Goal: Task Accomplishment & Management: Use online tool/utility

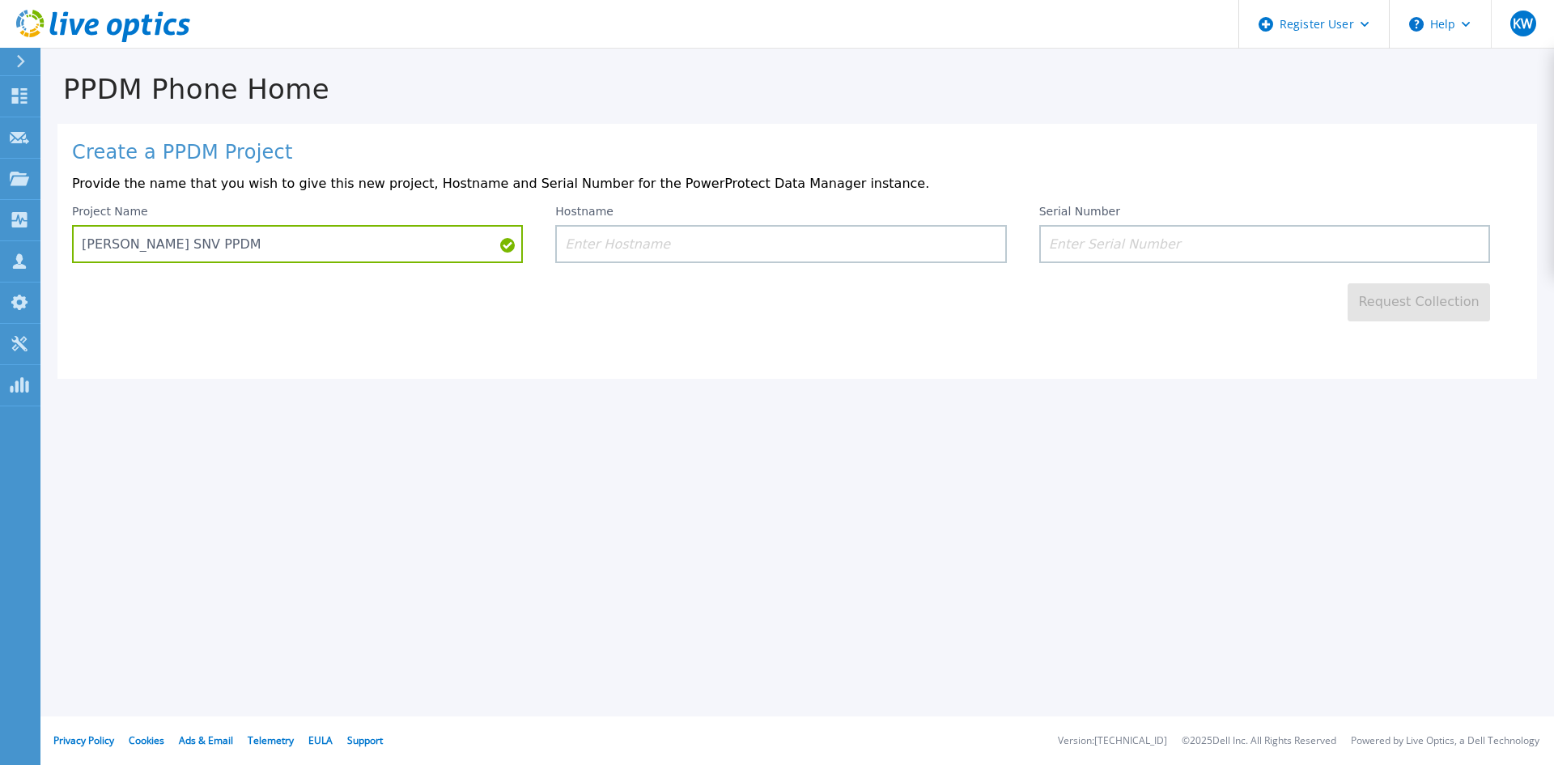
type input "[PERSON_NAME] SNV PPDM"
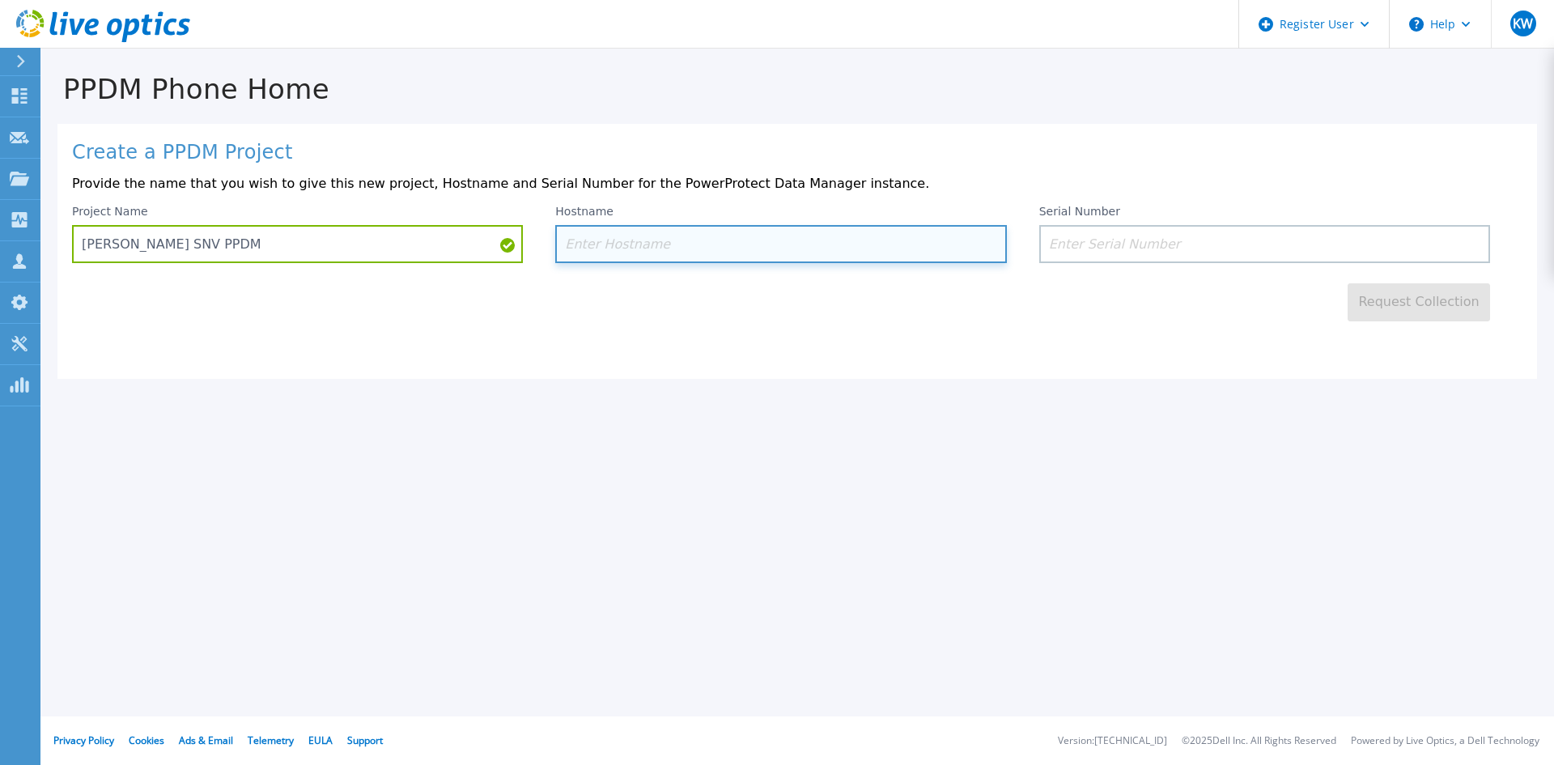
click at [677, 246] on input at bounding box center [780, 244] width 451 height 38
paste input "usasnvppdm1"
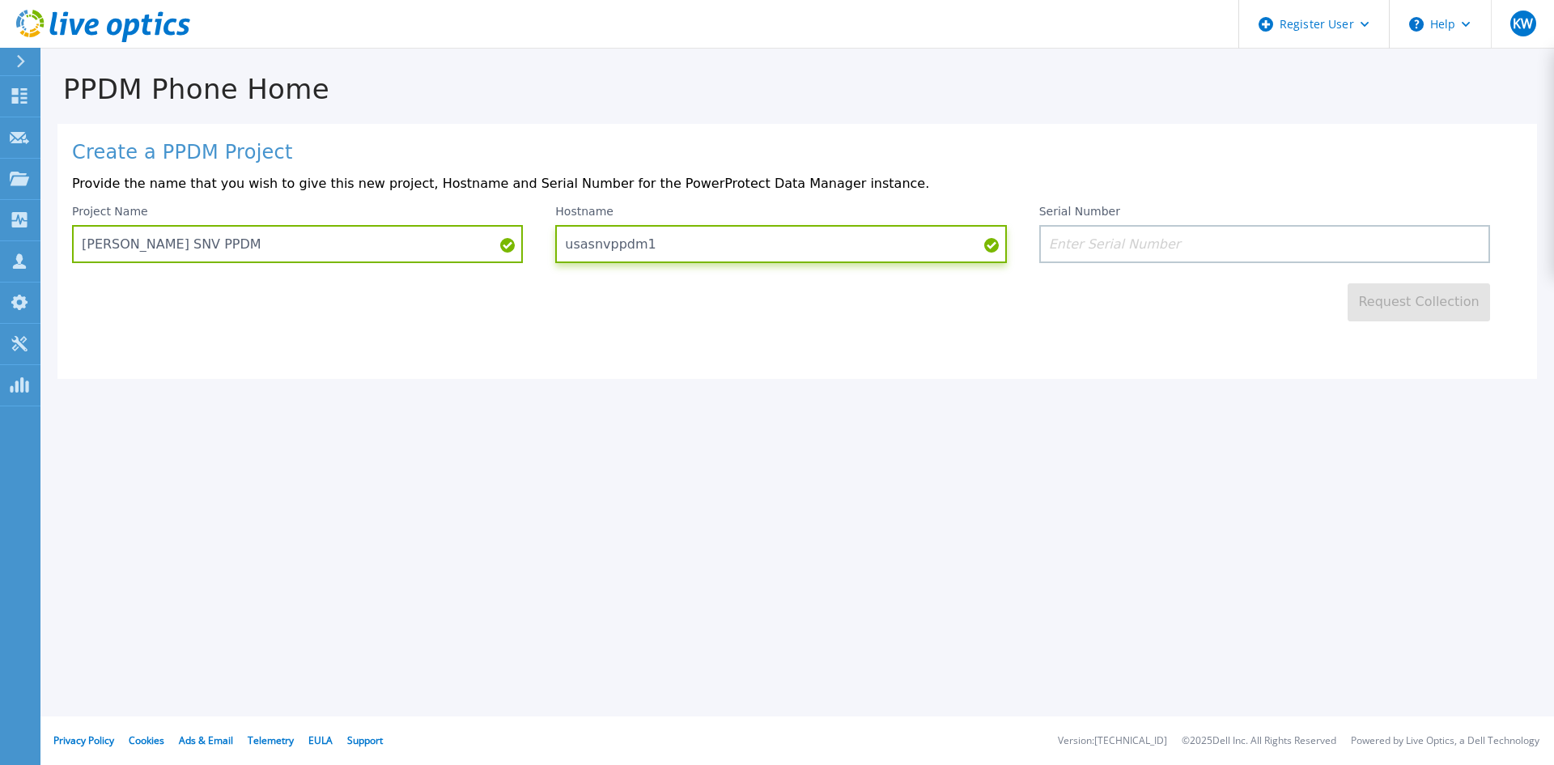
type input "usasnvppdm1"
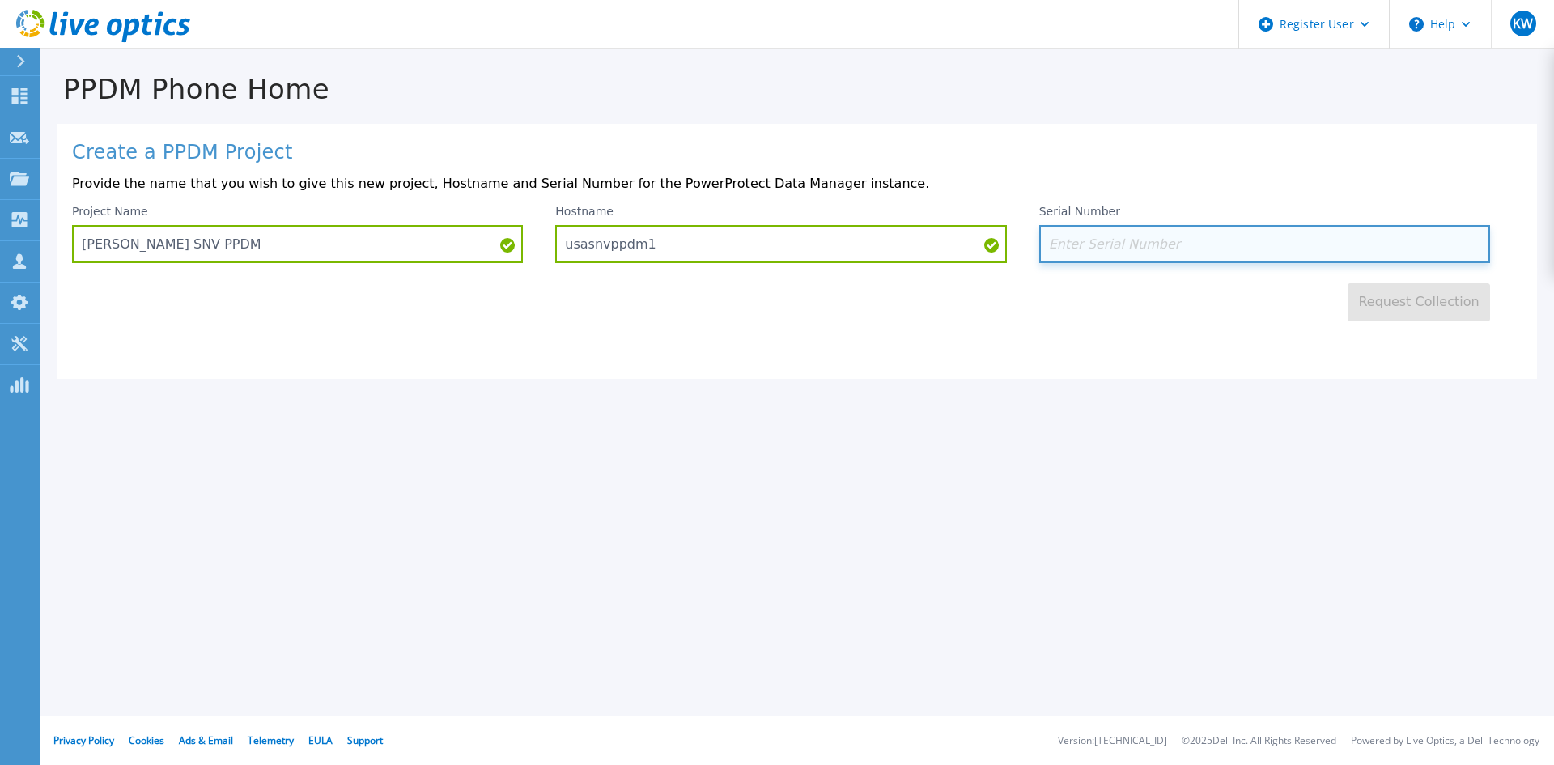
click at [1087, 232] on input at bounding box center [1265, 244] width 451 height 38
paste input "ELMPPD05258QYB"
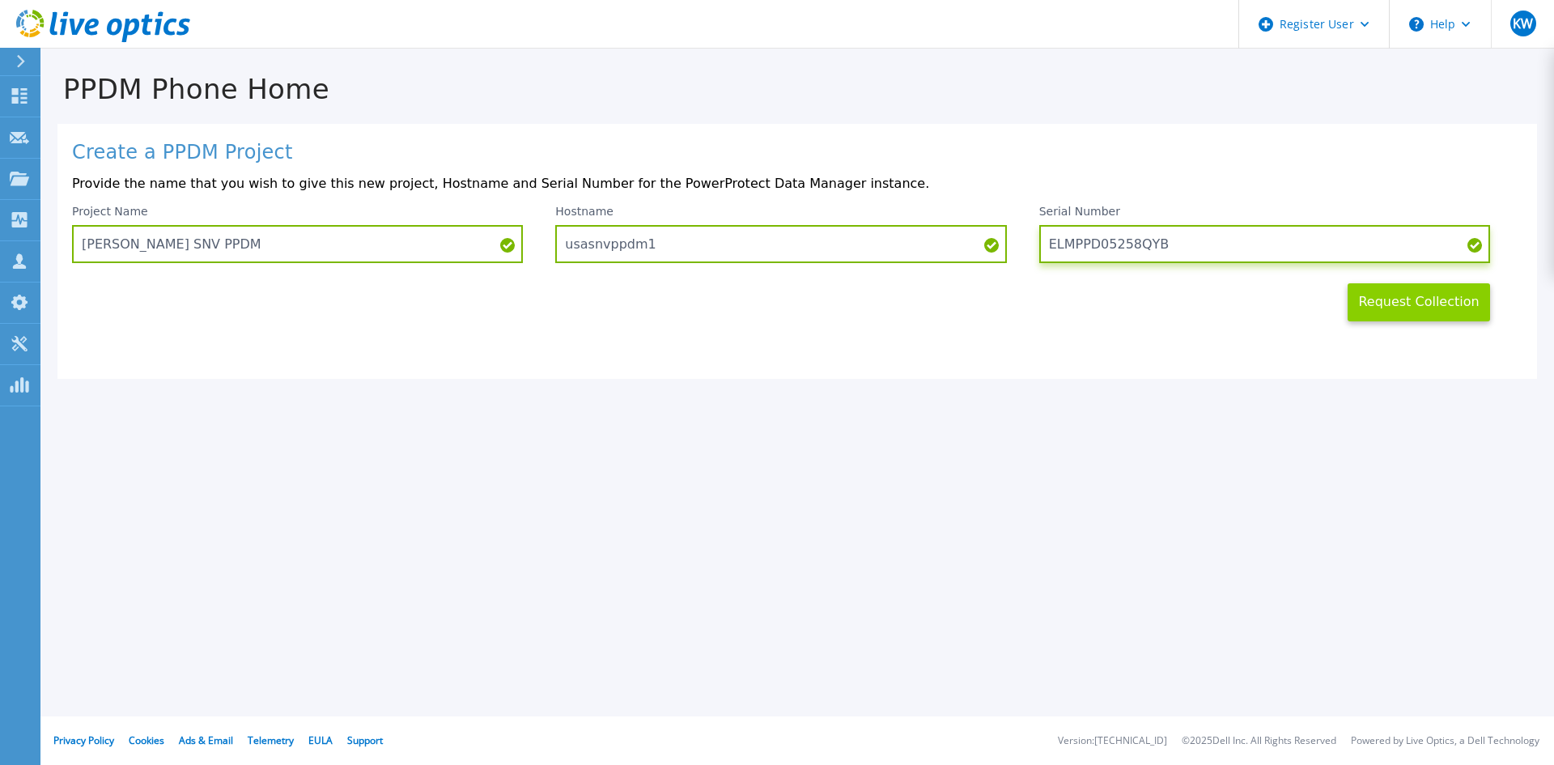
type input "ELMPPD05258QYB"
click at [1448, 309] on button "Request Collection" at bounding box center [1419, 302] width 142 height 38
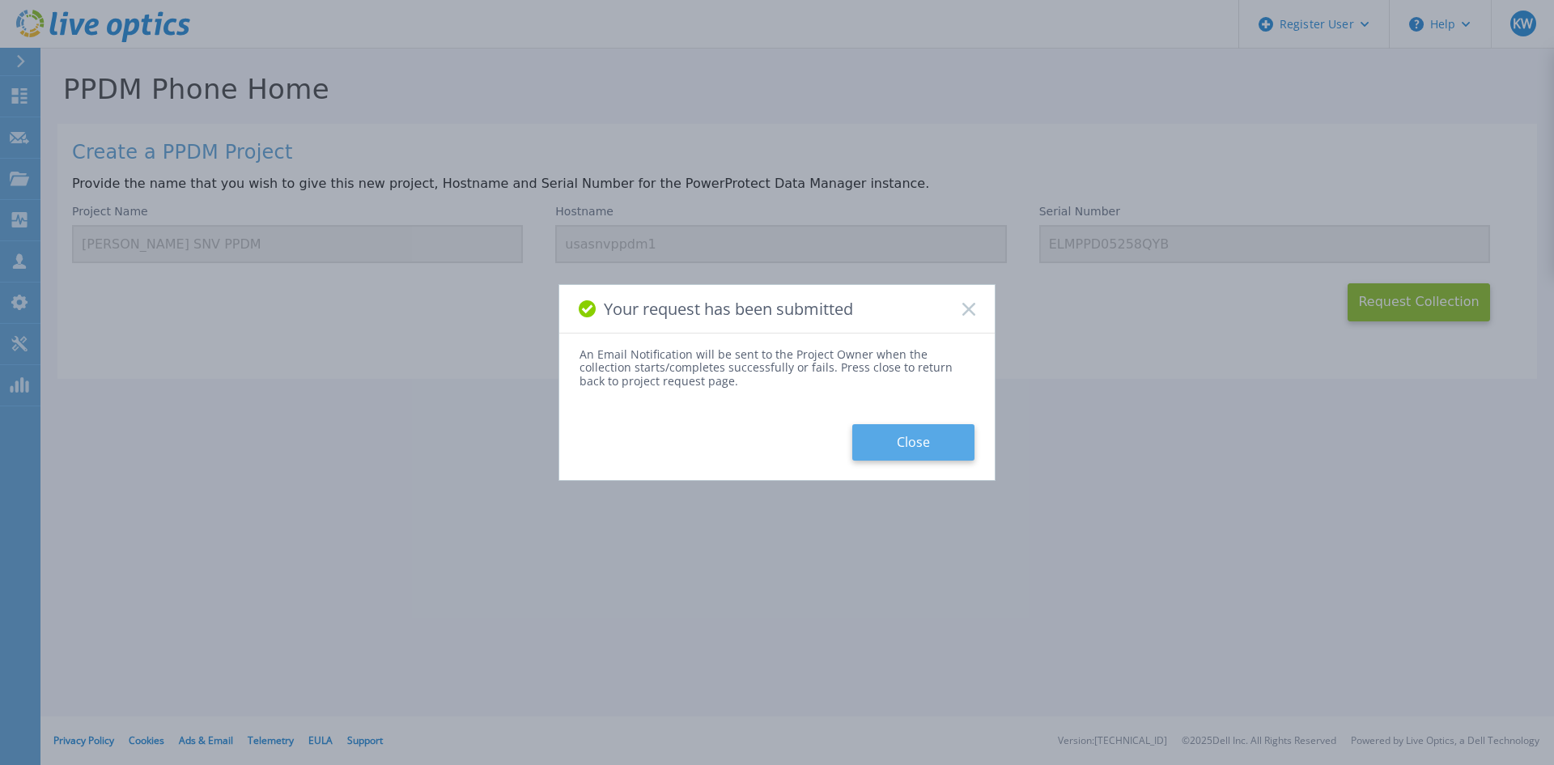
click at [912, 443] on button "Close" at bounding box center [914, 442] width 122 height 36
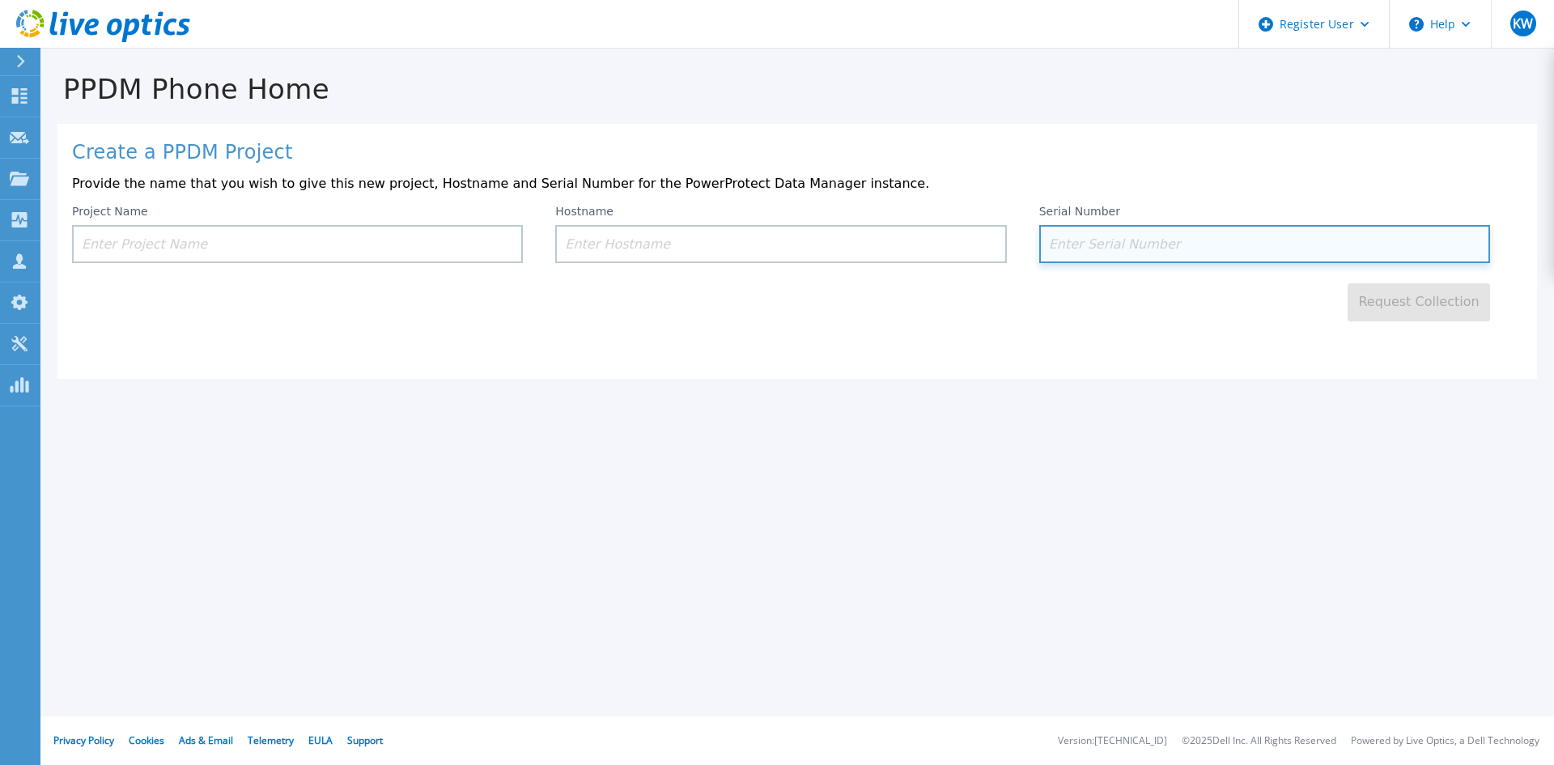
click at [1096, 232] on input at bounding box center [1265, 244] width 451 height 38
paste input "ELMPPD0425NNS9"
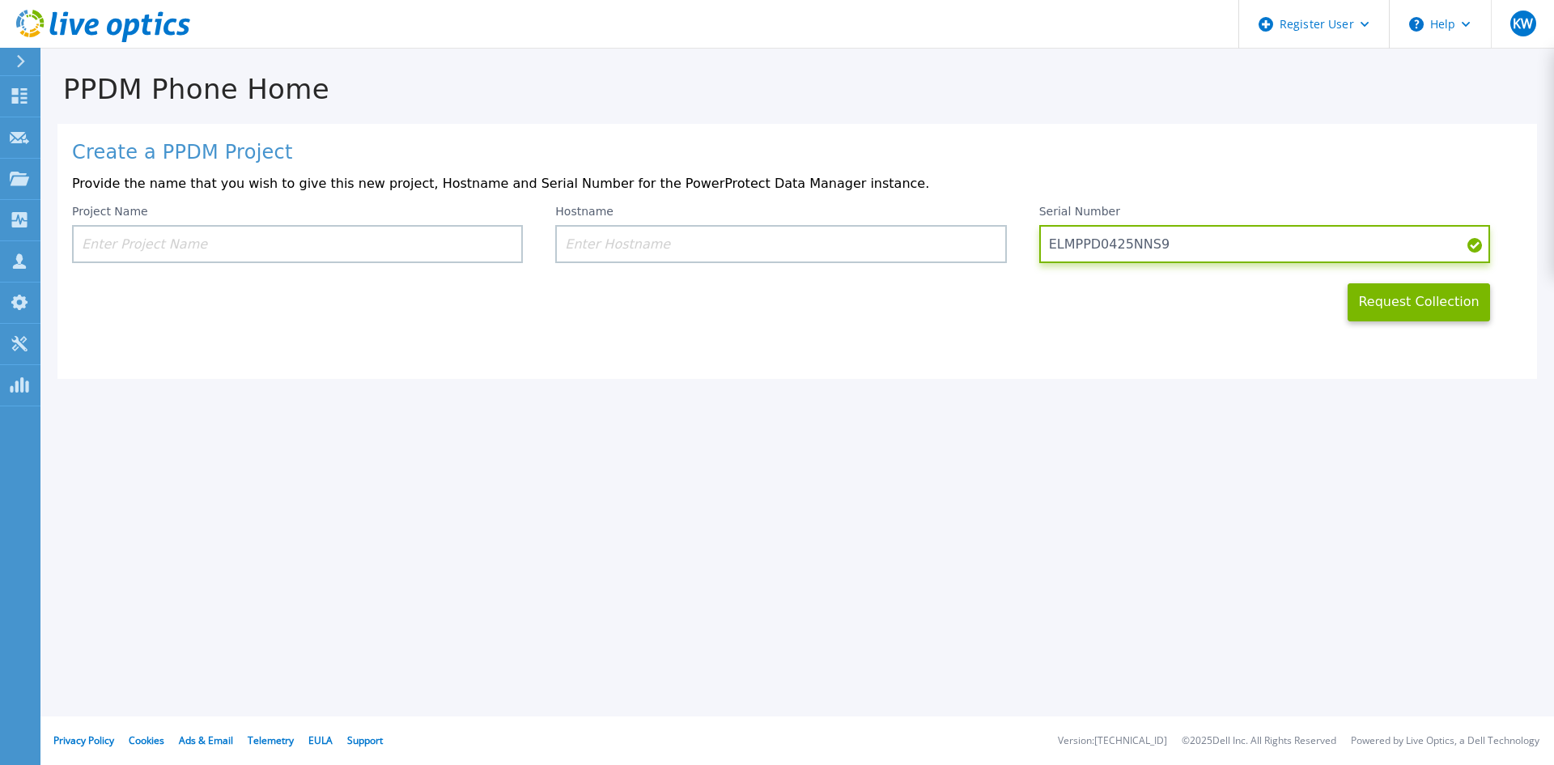
type input "ELMPPD0425NNS9"
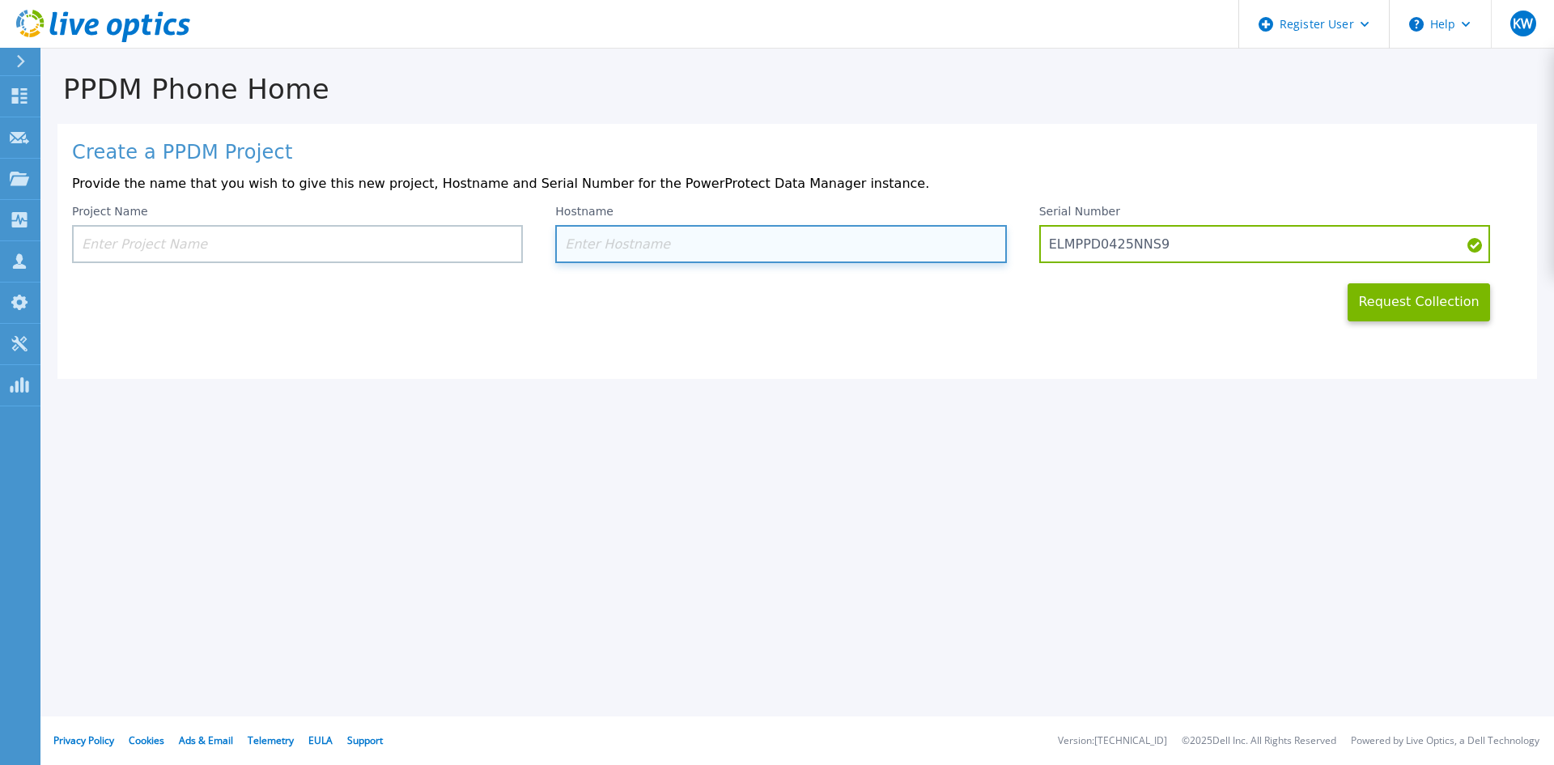
click at [727, 239] on input at bounding box center [780, 244] width 451 height 38
paste input "usannvppdm1"
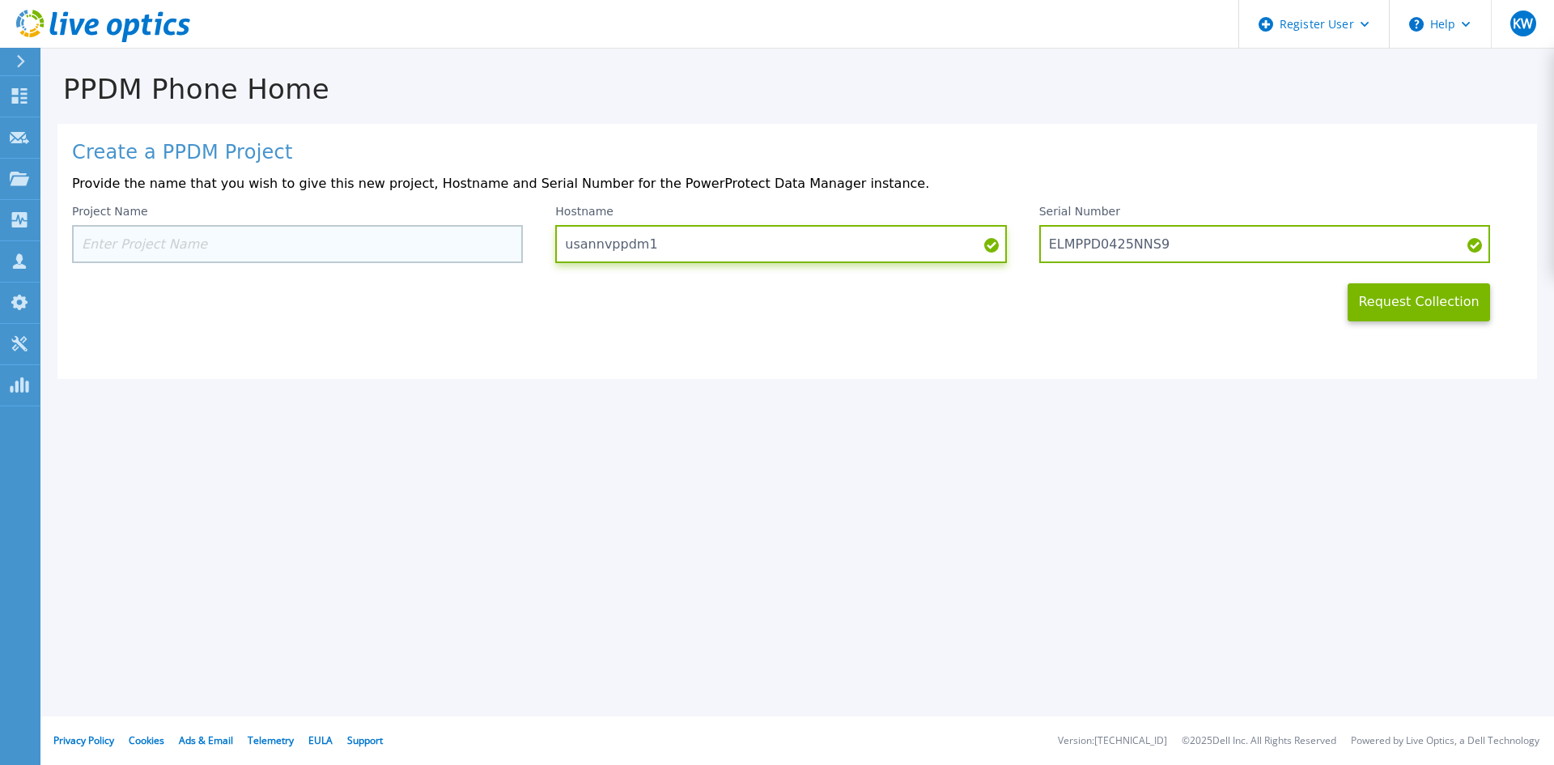
type input "usannvppdm1"
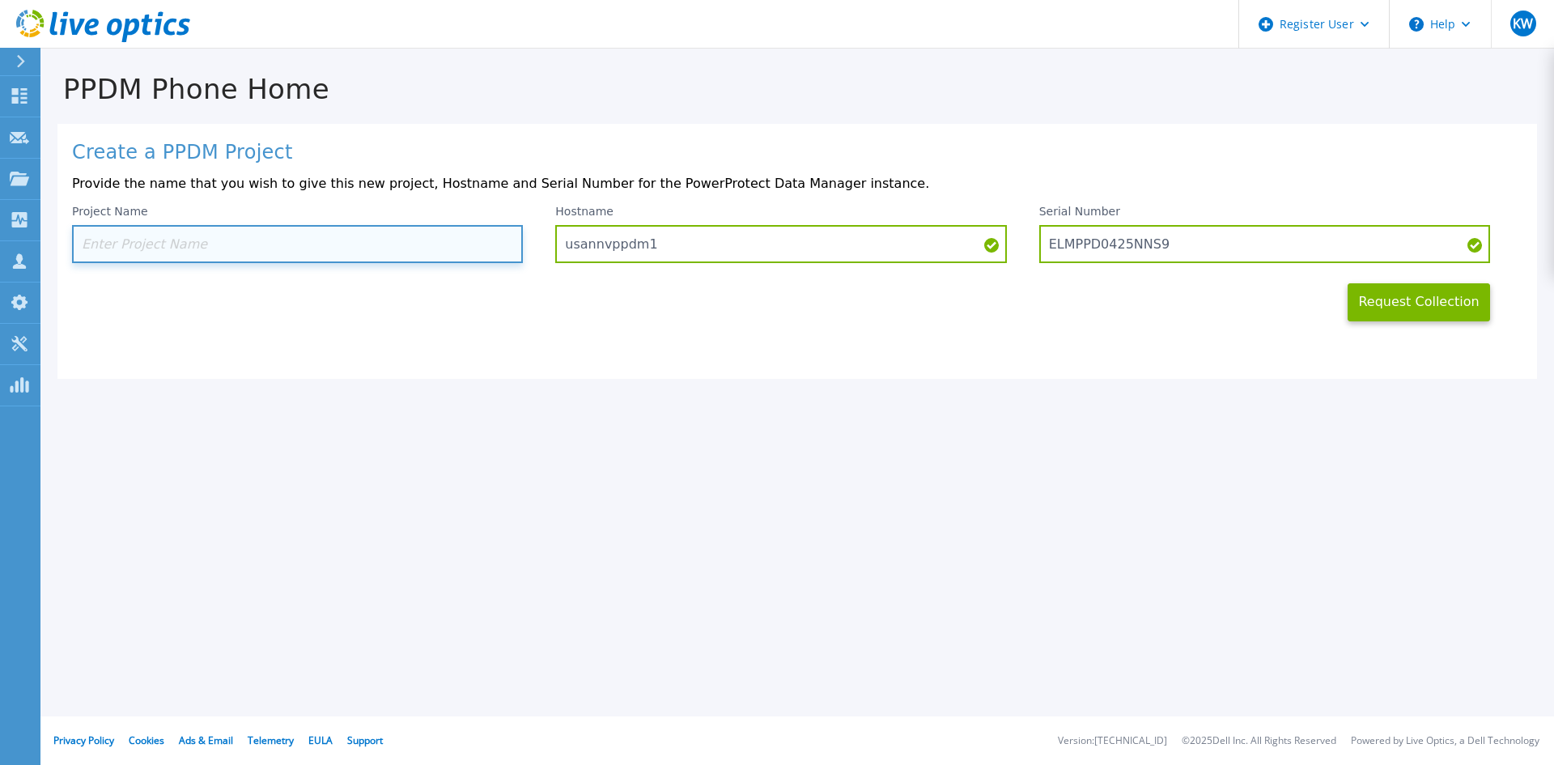
click at [164, 249] on input at bounding box center [297, 244] width 451 height 38
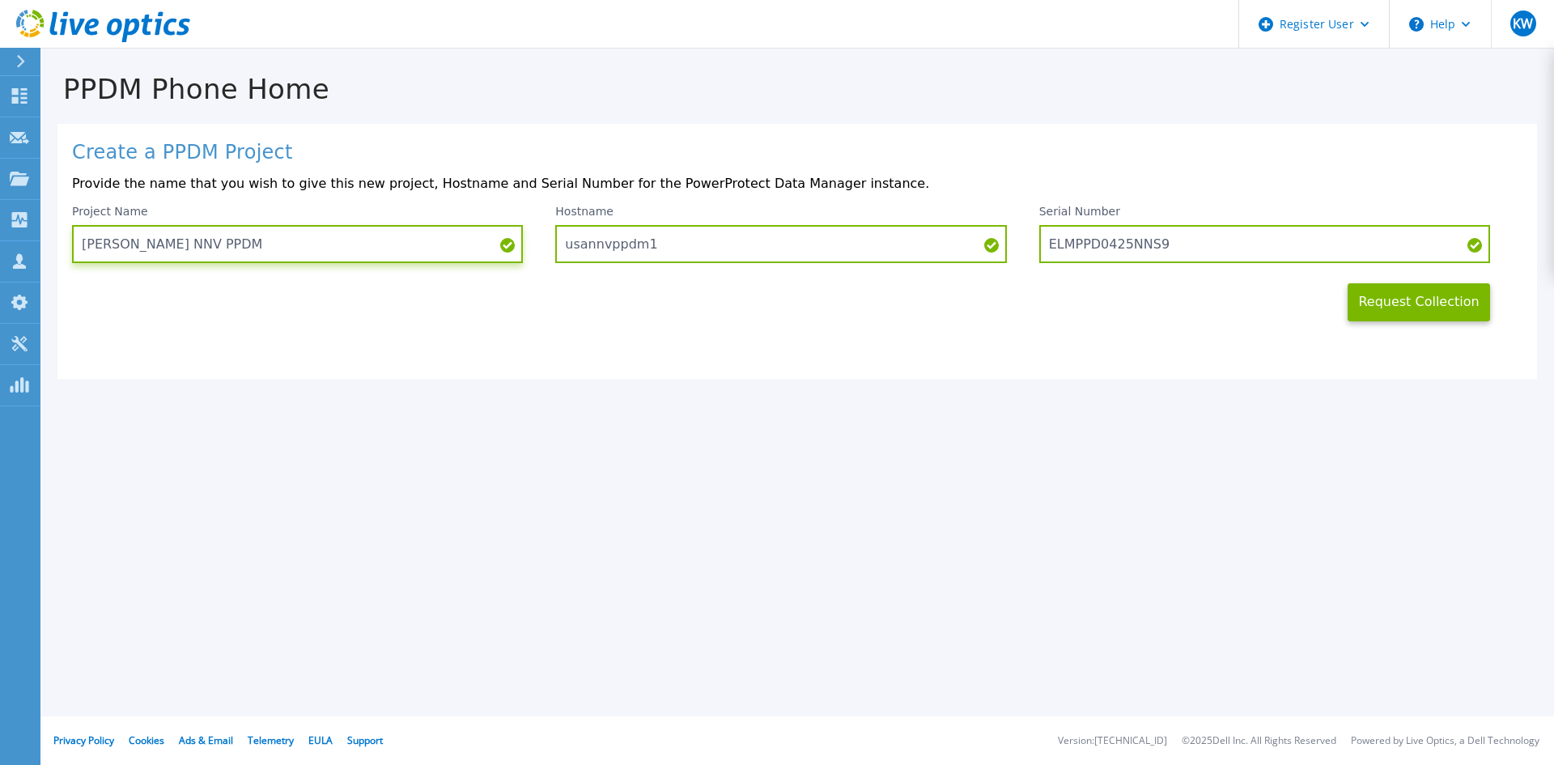
type input "Barrick NNV PPDM"
click at [978, 342] on div "Create a PPDM Project Provide the name that you wish to give this new project, …" at bounding box center [797, 251] width 1480 height 255
click at [1429, 304] on button "Request Collection" at bounding box center [1419, 302] width 142 height 38
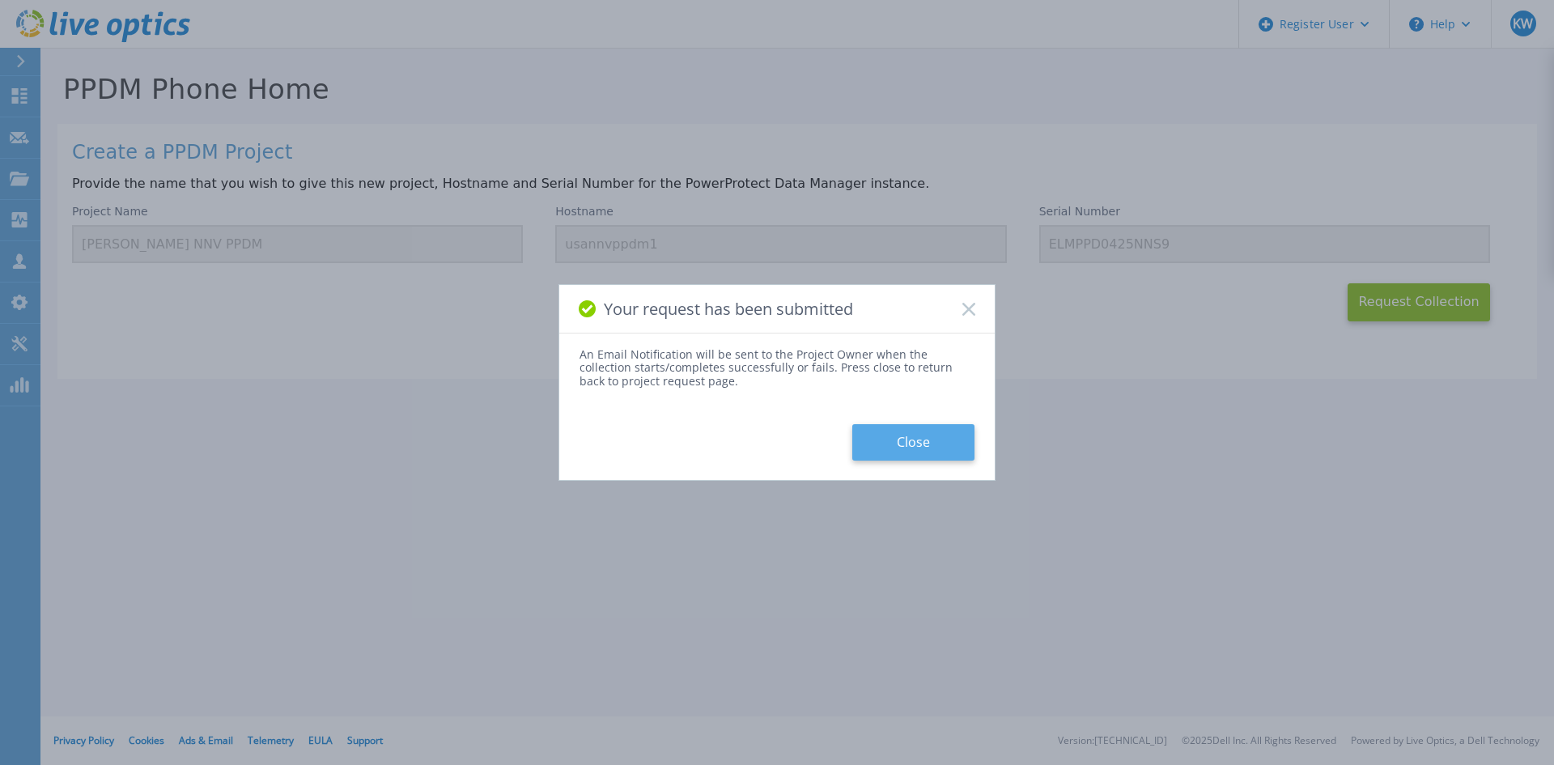
click at [936, 441] on button "Close" at bounding box center [914, 442] width 122 height 36
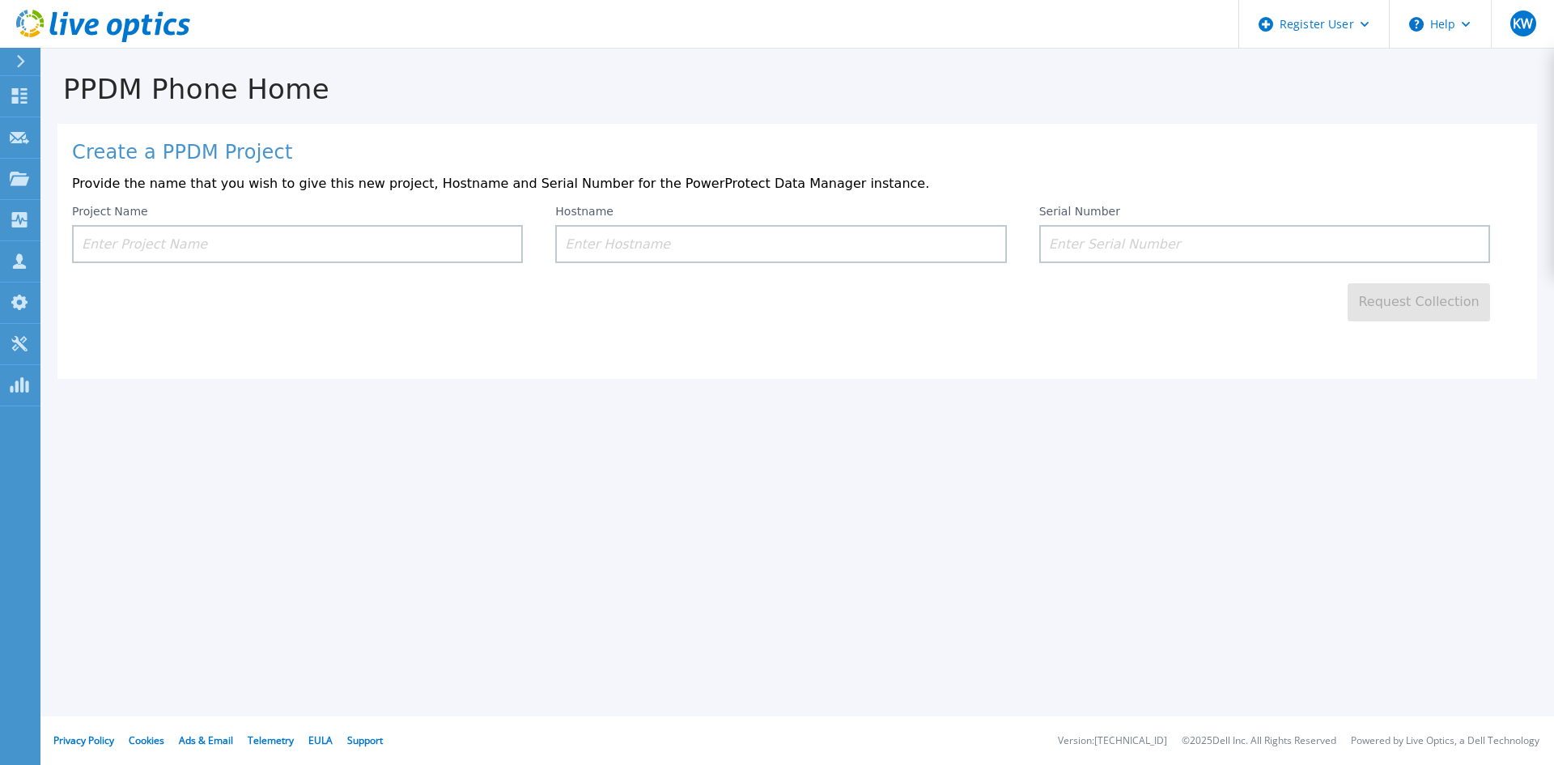
click at [785, 75] on h1 "PPDM Phone Home" at bounding box center [797, 90] width 1514 height 32
click at [1006, 654] on div "PPDM Phone Home Create a PPDM Project Provide the name that you wish to give th…" at bounding box center [777, 382] width 1554 height 765
click at [789, 108] on div "PPDM Phone Home Create a PPDM Project Provide the name that you wish to give th…" at bounding box center [797, 214] width 1514 height 330
click at [790, 77] on h1 "PPDM Phone Home" at bounding box center [797, 90] width 1514 height 32
click at [581, 121] on div "PPDM Phone Home Create a PPDM Project Provide the name that you wish to give th…" at bounding box center [797, 214] width 1514 height 330
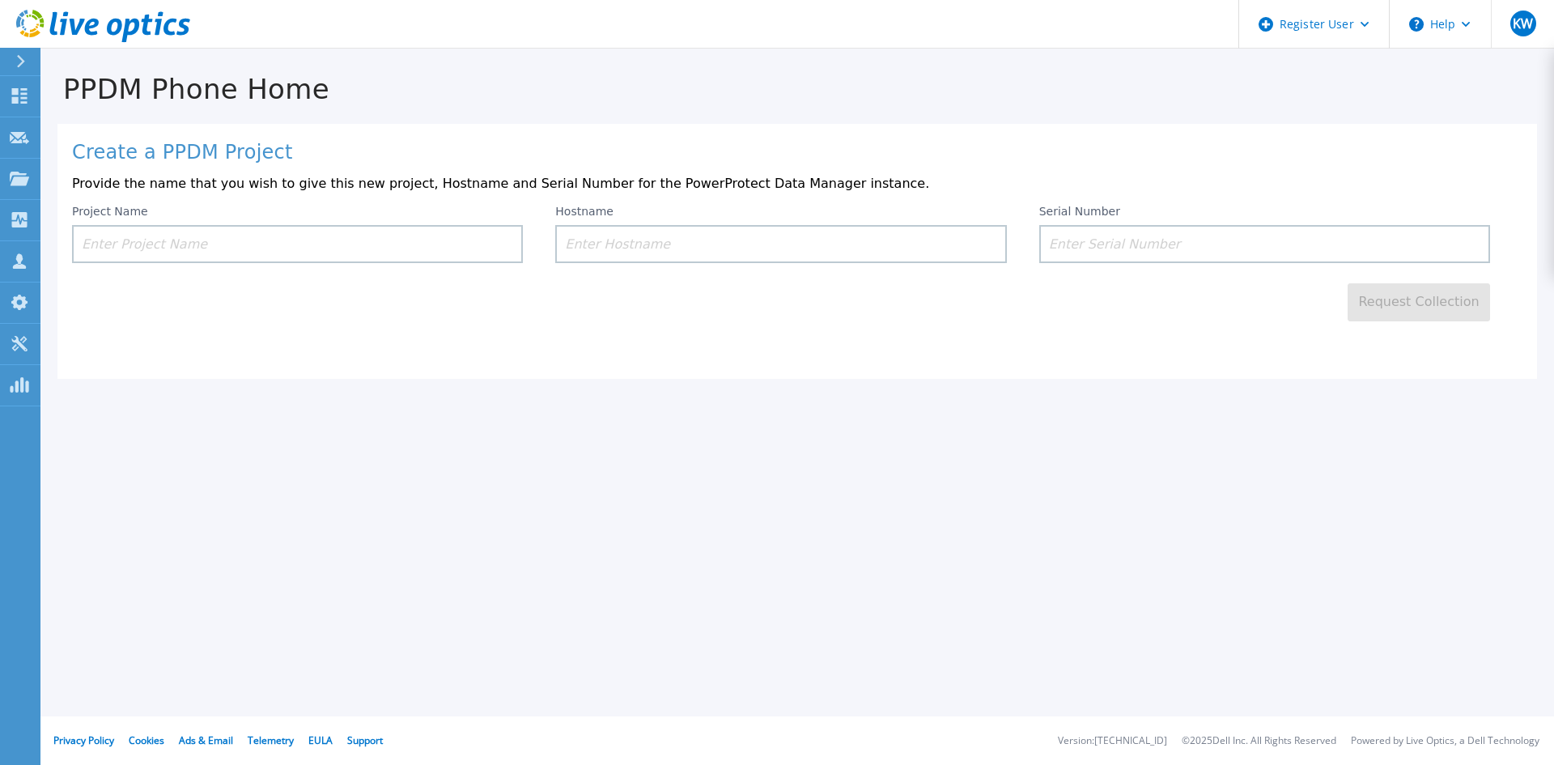
click at [776, 133] on div "Create a PPDM Project Provide the name that you wish to give this new project, …" at bounding box center [797, 251] width 1480 height 255
click at [1209, 518] on div "PPDM Phone Home Create a PPDM Project Provide the name that you wish to give th…" at bounding box center [777, 382] width 1554 height 765
click at [657, 83] on h1 "PPDM Phone Home" at bounding box center [797, 90] width 1514 height 32
